Goal: Book appointment/travel/reservation

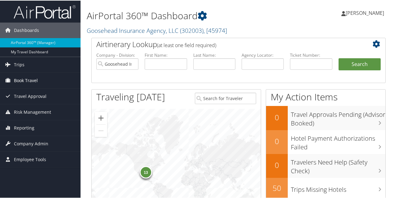
click at [27, 82] on span "Book Travel" at bounding box center [26, 79] width 24 height 15
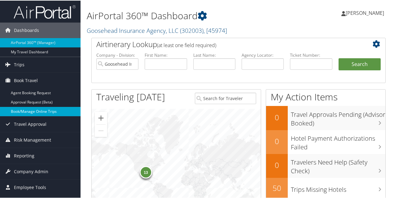
click at [32, 111] on link "Book/Manage Online Trips" at bounding box center [40, 110] width 81 height 9
